Goal: Complete application form

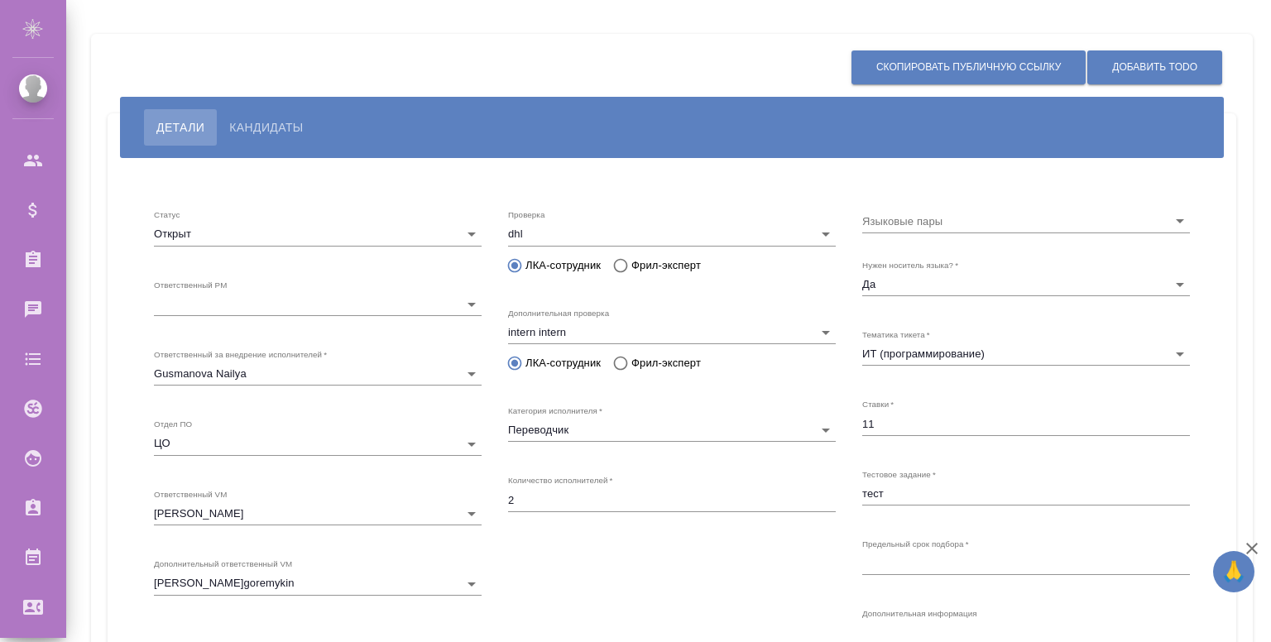
type input "open"
type input "5fa510c5735fcb7a665c18e0"
type input "6564608fd30827464f129b9a"
type input "s"
type input "6389eb7cf1dc4d8d23326210"
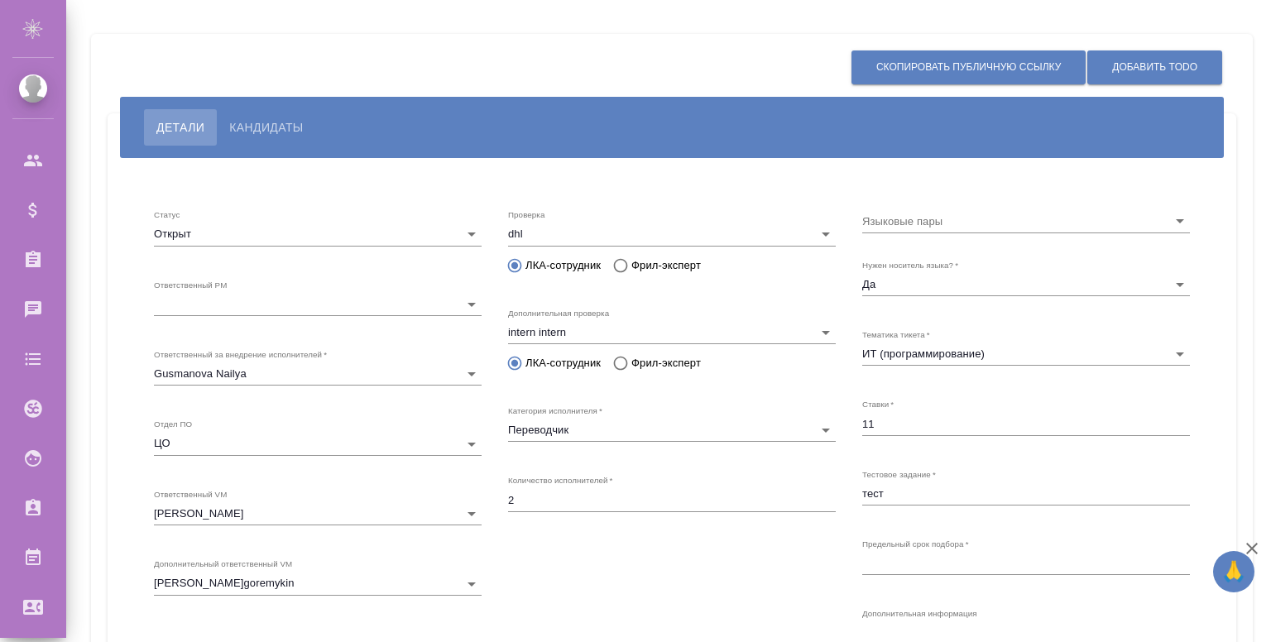
type input "5cdde5cc52f0d77b7202c53b"
type input "655f5876166a768408289071"
type input "65c9df207bb425f394bd77d6"
type input "Переводчик"
type input "2"
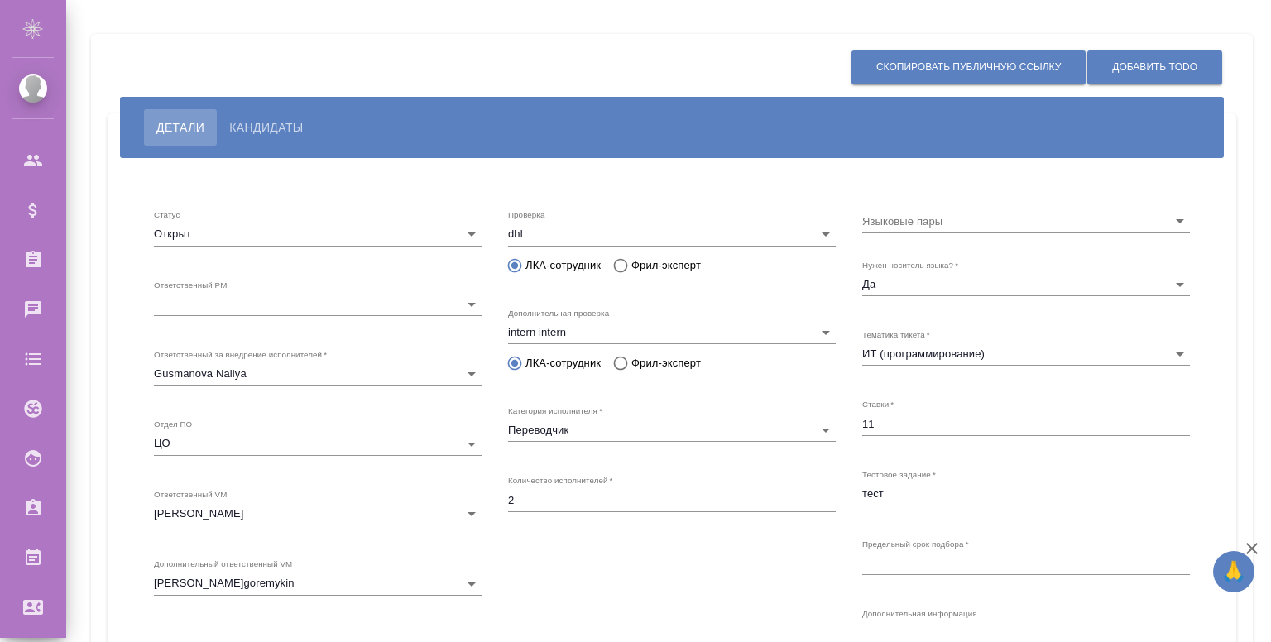
type input "Да"
type input "5a8b8b956a9677013d343da0"
type input "11"
type input "[DATE] 16:25:00"
type input "6.5"
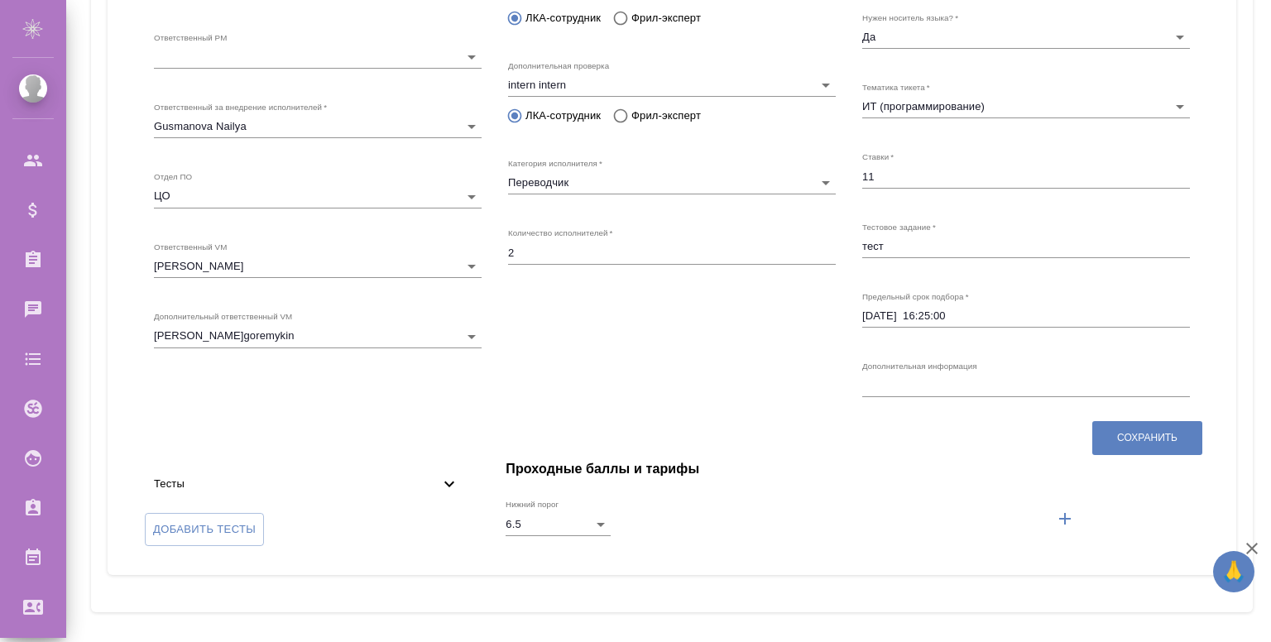
scroll to position [252, 0]
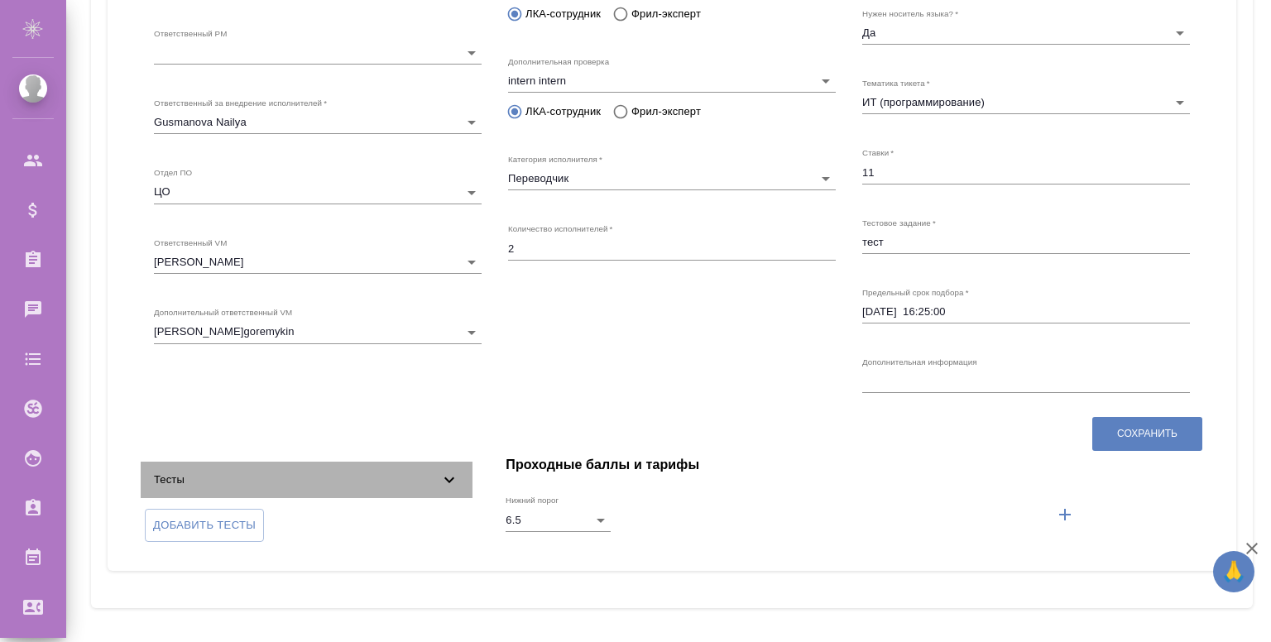
click at [377, 481] on span "Тесты" at bounding box center [297, 480] width 286 height 17
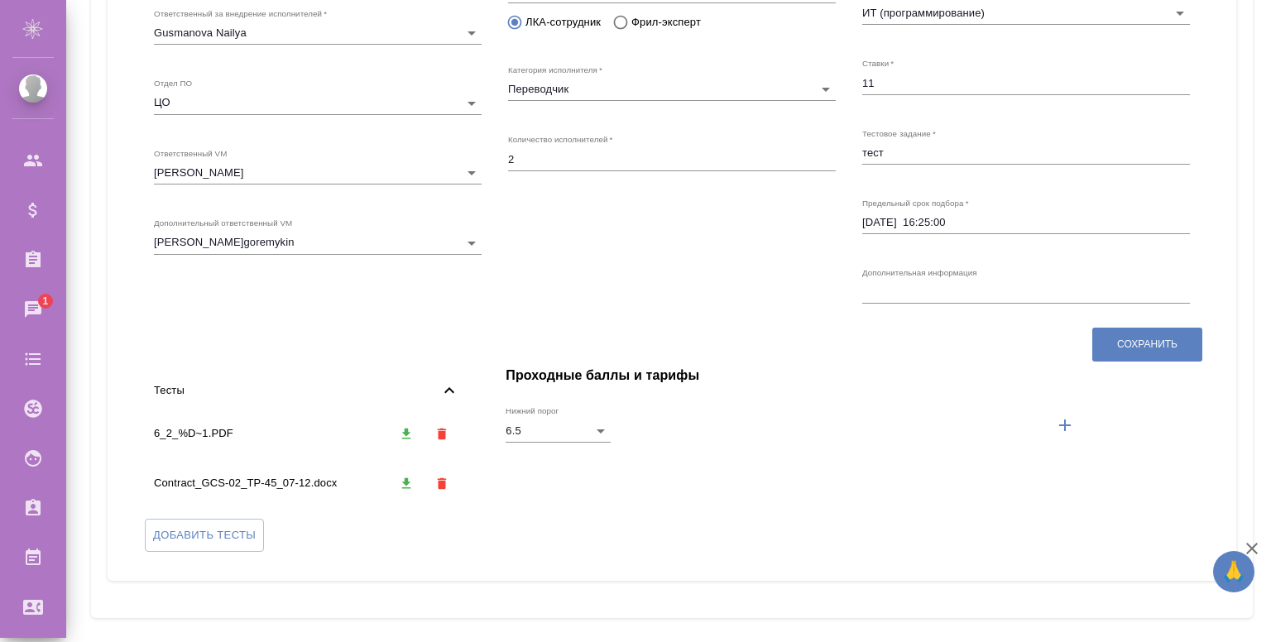
scroll to position [0, 0]
